Goal: Register for event/course

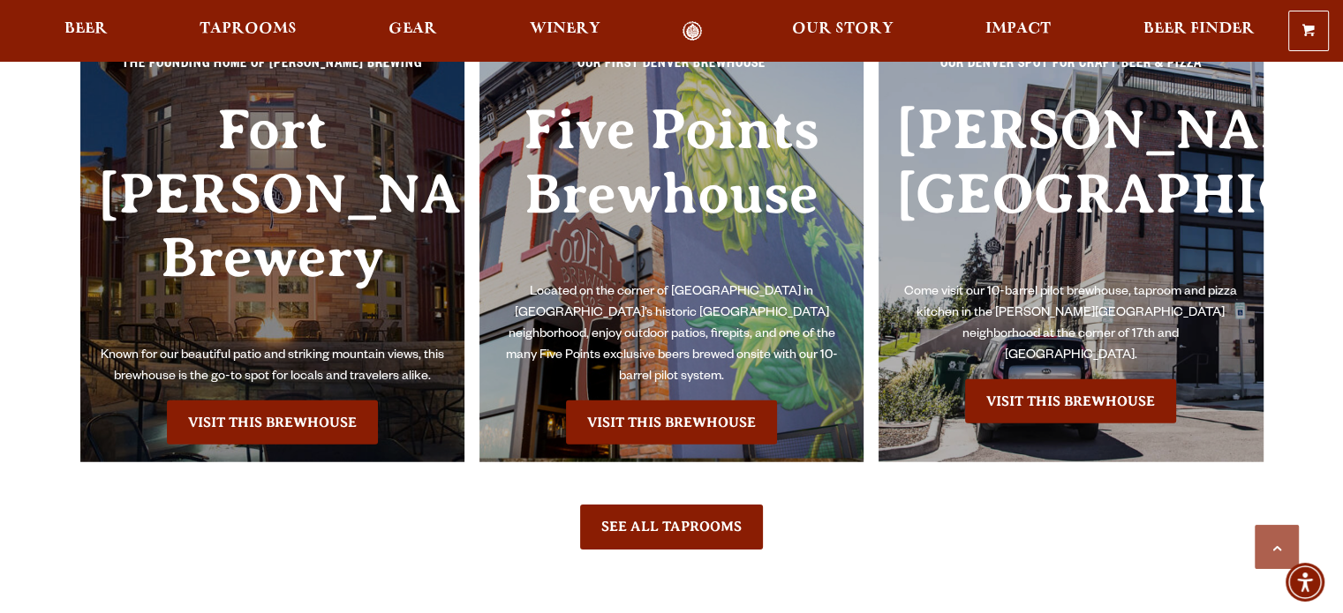
scroll to position [4064, 0]
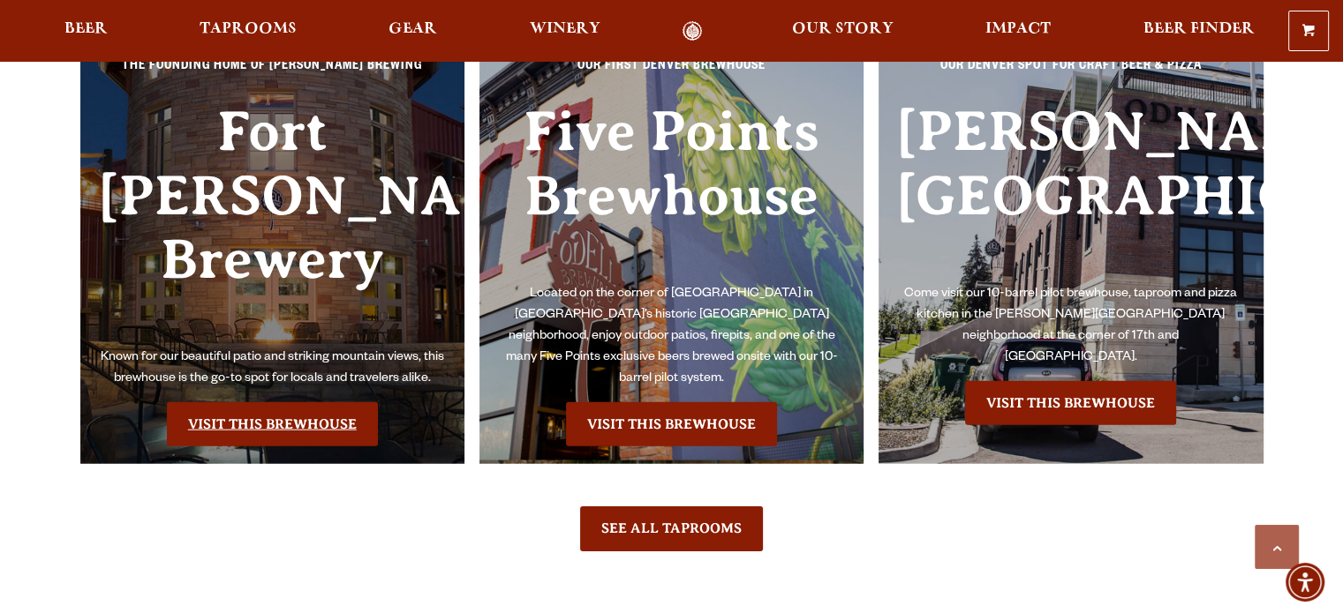
click at [295, 402] on link "Visit this Brewhouse" at bounding box center [272, 424] width 211 height 44
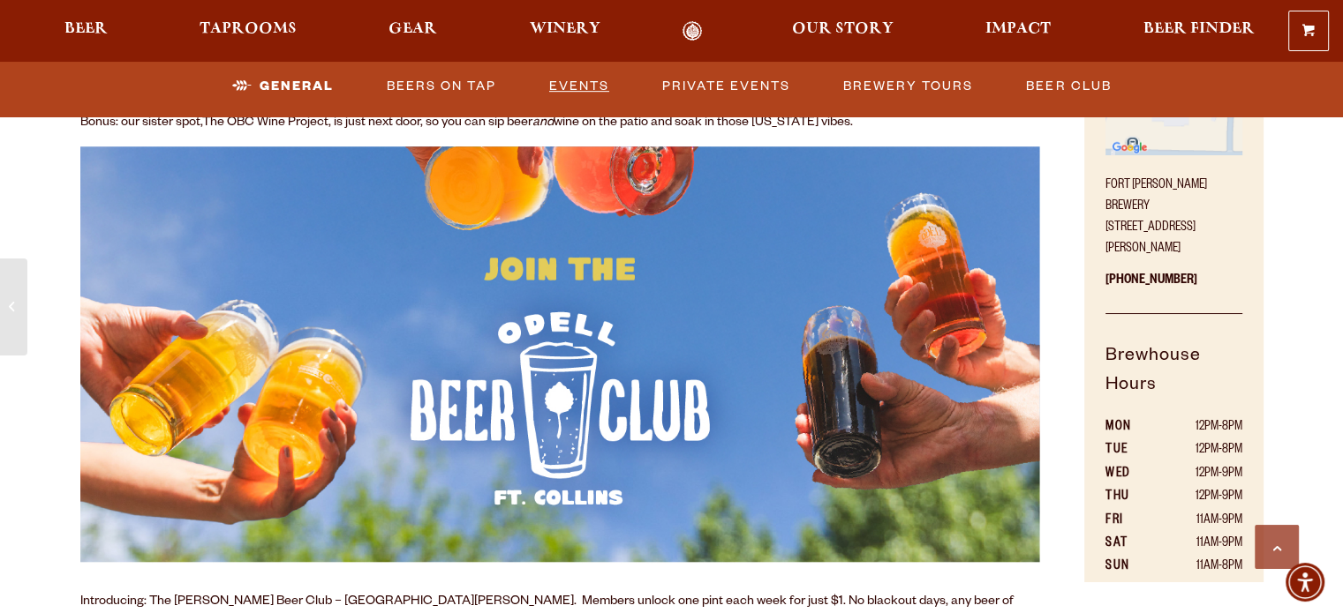
click at [557, 87] on link "Events" at bounding box center [579, 86] width 74 height 41
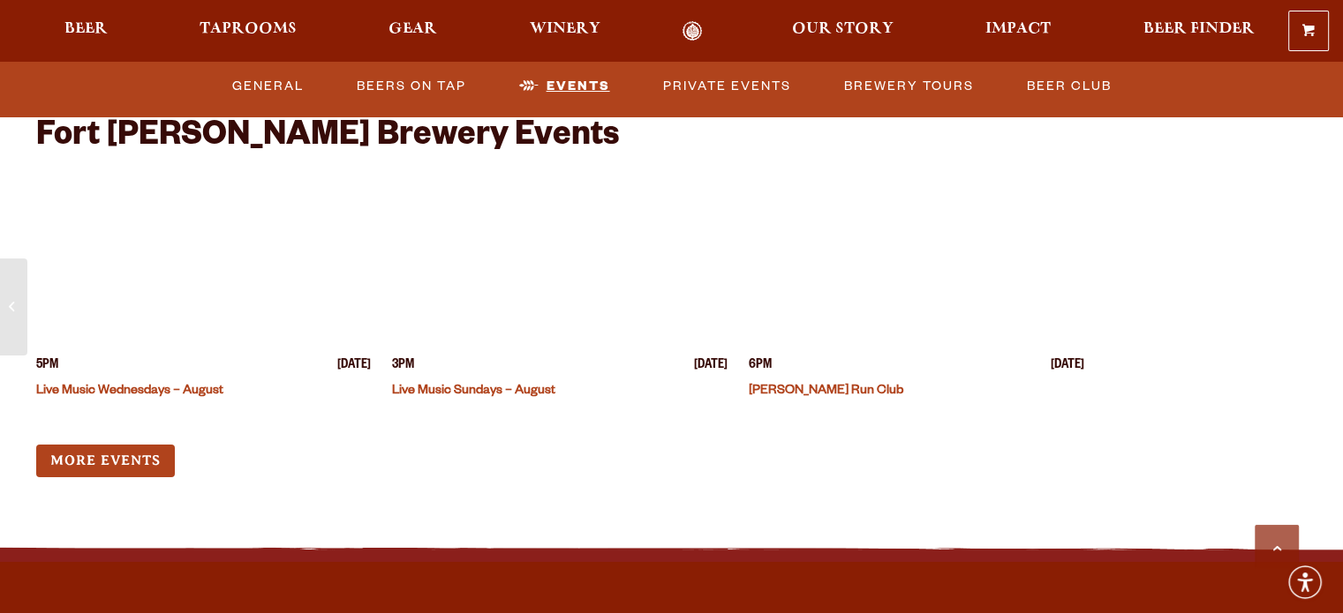
scroll to position [6871, 0]
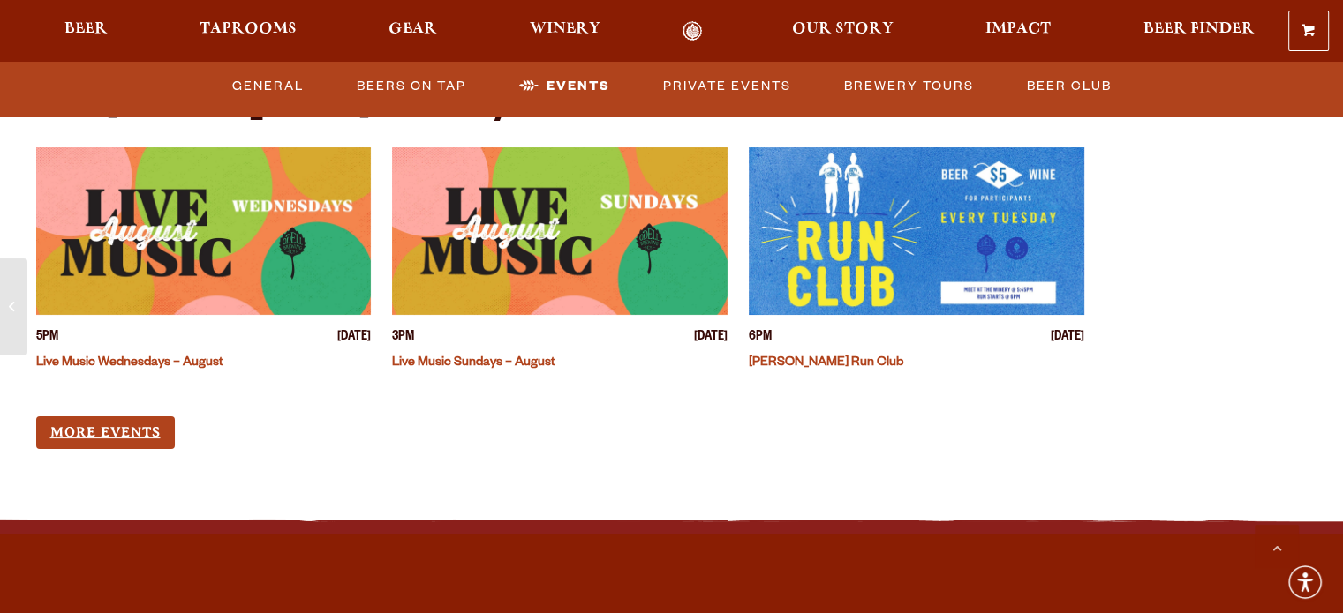
click at [64, 417] on link "More Events" at bounding box center [105, 433] width 139 height 33
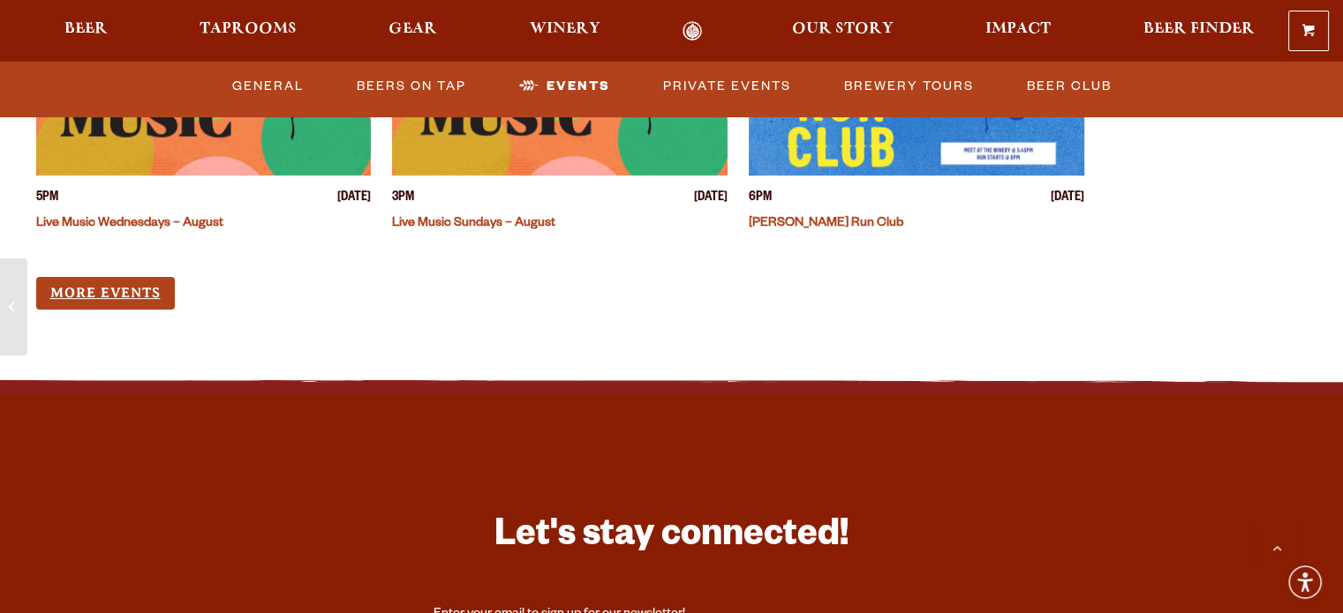
scroll to position [7028, 0]
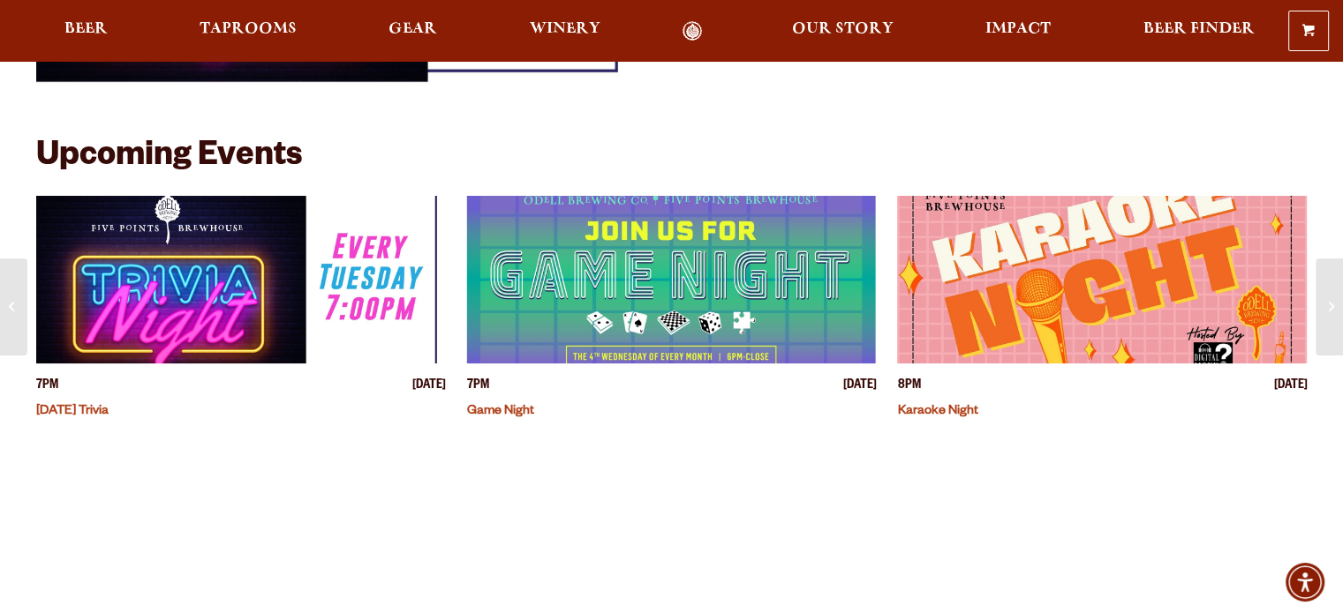
scroll to position [331, 0]
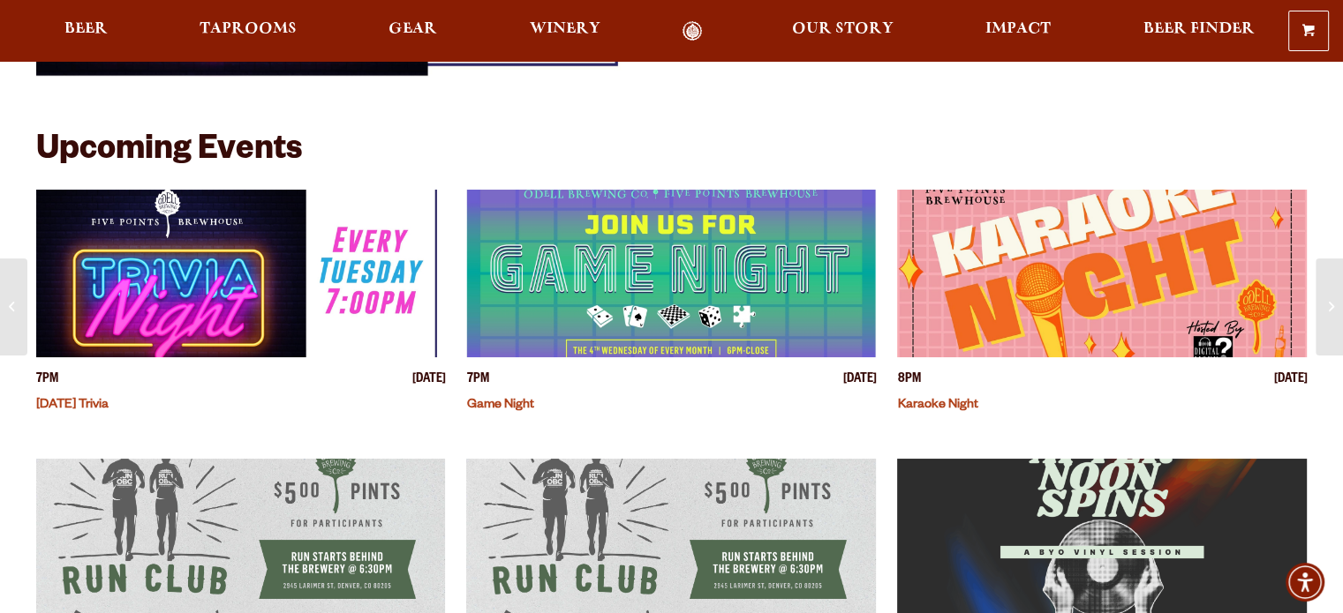
click at [202, 267] on img "View event details" at bounding box center [241, 274] width 410 height 168
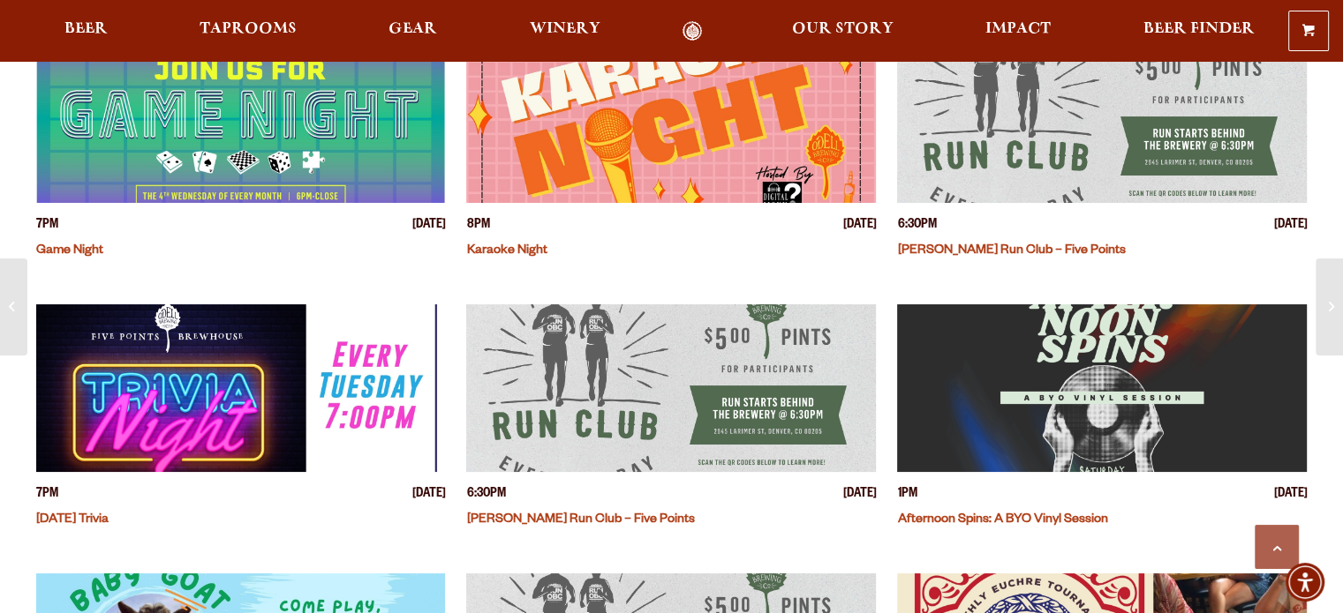
scroll to position [621, 0]
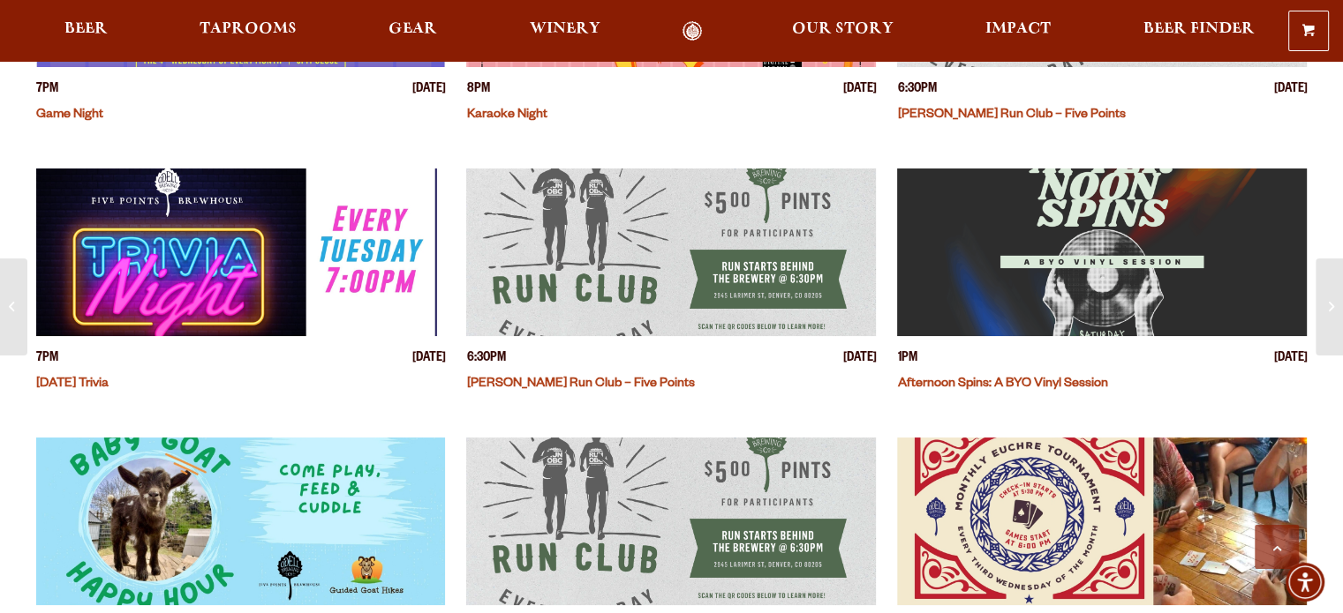
click at [367, 283] on img "View event details" at bounding box center [241, 253] width 410 height 168
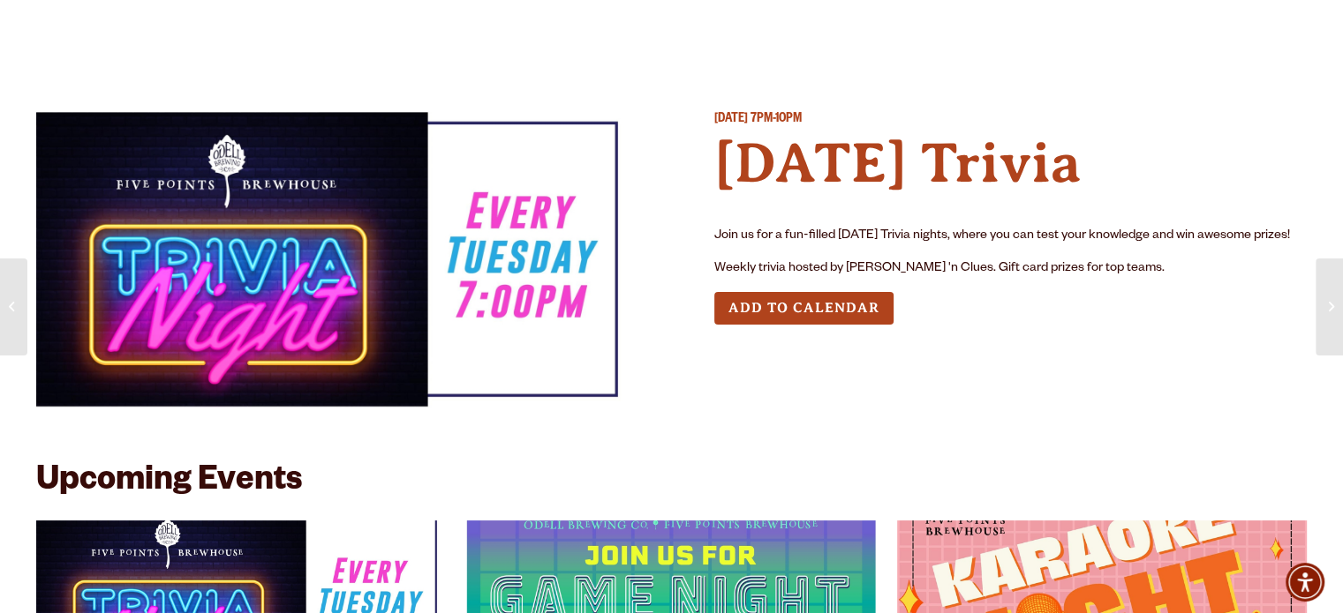
click at [823, 306] on button "Add to Calendar" at bounding box center [803, 308] width 179 height 33
